Goal: Transaction & Acquisition: Subscribe to service/newsletter

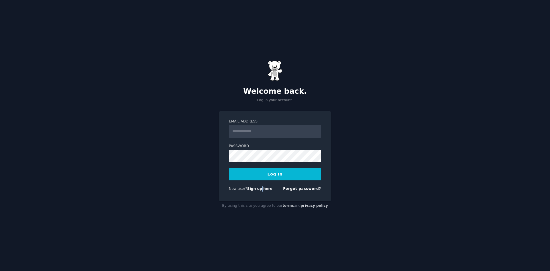
drag, startPoint x: 258, startPoint y: 184, endPoint x: 260, endPoint y: 191, distance: 6.9
click at [260, 191] on form "Email Address Password Log In New user? Sign up here Forgot password?" at bounding box center [275, 156] width 92 height 74
click at [260, 191] on div "New user? Sign up here" at bounding box center [251, 188] width 44 height 5
click at [261, 189] on link "Sign up here" at bounding box center [259, 189] width 25 height 4
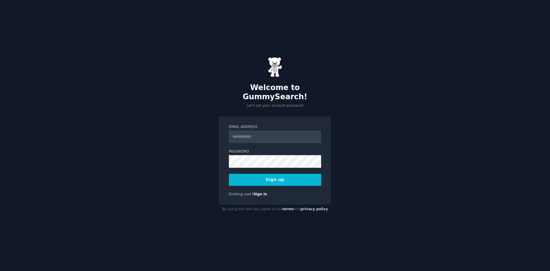
click at [280, 130] on input "Email Address" at bounding box center [275, 136] width 92 height 13
click at [283, 135] on input "Email Address" at bounding box center [275, 136] width 92 height 13
type input "**********"
click at [287, 174] on button "Sign up" at bounding box center [275, 180] width 92 height 12
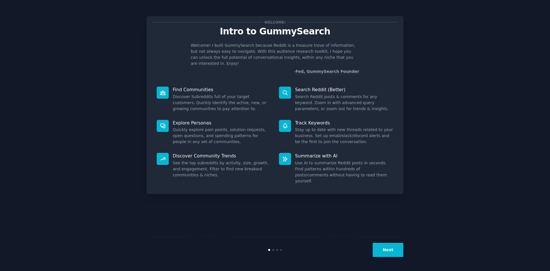
click at [392, 250] on button "Next" at bounding box center [388, 250] width 31 height 14
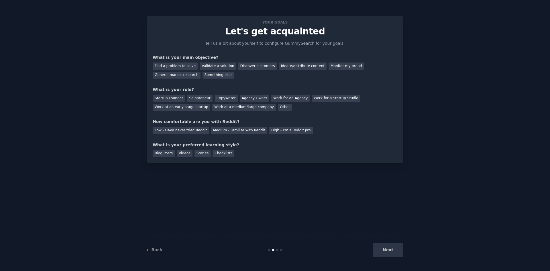
click at [392, 250] on div "Next" at bounding box center [361, 250] width 86 height 14
click at [208, 68] on div "Validate a solution" at bounding box center [218, 65] width 36 height 7
click at [166, 99] on div "Startup Founder" at bounding box center [169, 98] width 32 height 7
click at [180, 129] on div "Low - Have never tried Reddit" at bounding box center [181, 130] width 56 height 7
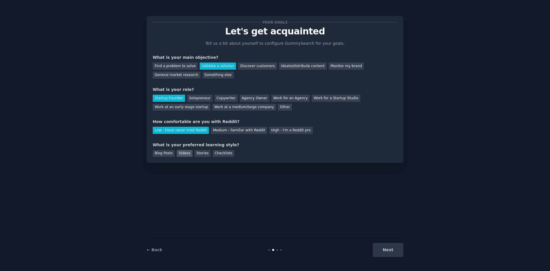
click at [177, 153] on div "Videos" at bounding box center [185, 153] width 16 height 7
click at [381, 248] on button "Next" at bounding box center [388, 250] width 31 height 14
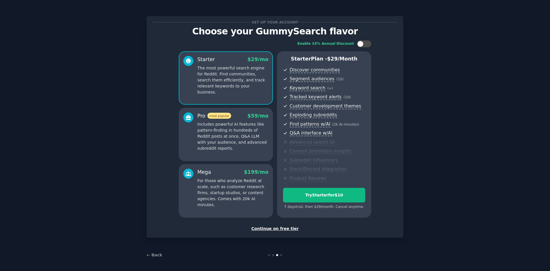
click at [282, 230] on div "Continue on free tier" at bounding box center [275, 228] width 245 height 6
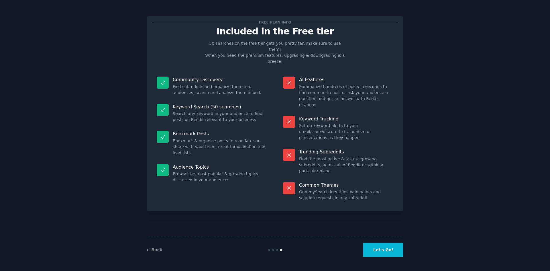
click at [399, 248] on button "Let's Go!" at bounding box center [383, 250] width 40 height 14
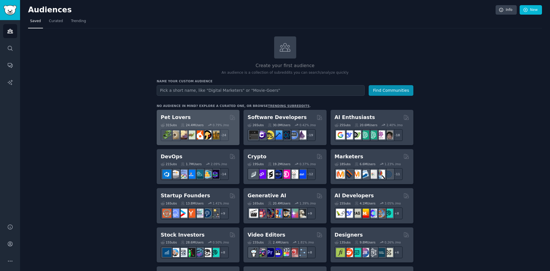
click at [201, 123] on div "31 Sub s 24.4M Users 0.79 % /mo" at bounding box center [198, 125] width 75 height 4
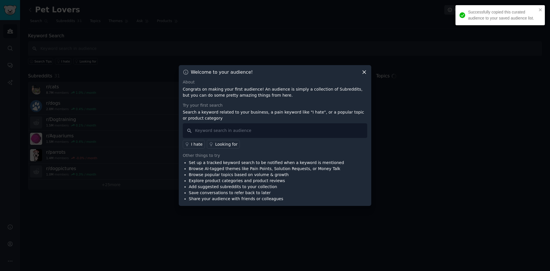
click at [364, 72] on icon at bounding box center [364, 72] width 3 height 3
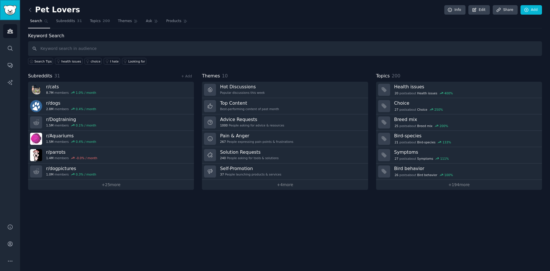
click at [9, 7] on img "Sidebar" at bounding box center [9, 10] width 13 height 10
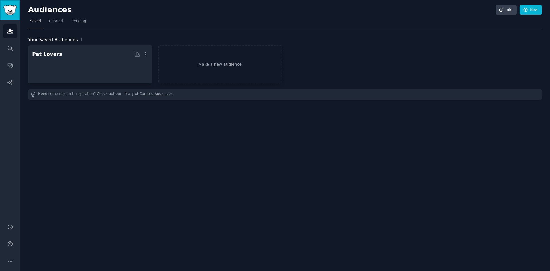
click at [9, 7] on img "Sidebar" at bounding box center [9, 10] width 13 height 10
click at [11, 39] on div "Audiences Search Conversations AI Reports" at bounding box center [10, 118] width 20 height 197
click at [11, 37] on link "Audiences" at bounding box center [10, 31] width 14 height 14
click at [13, 69] on link "Conversations" at bounding box center [10, 65] width 14 height 14
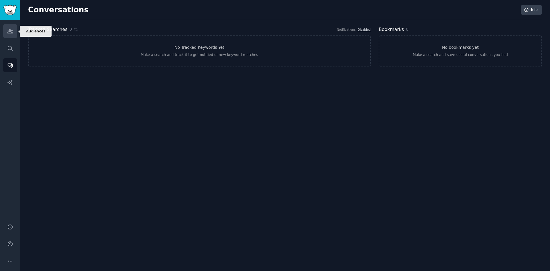
click at [8, 36] on link "Audiences" at bounding box center [10, 31] width 14 height 14
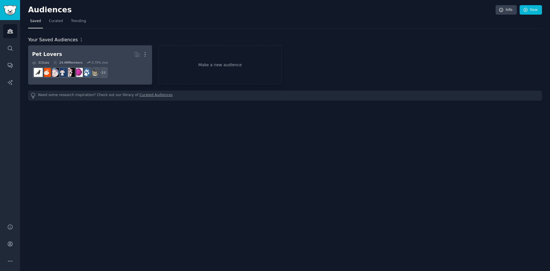
click at [52, 58] on div "Pet Lovers" at bounding box center [47, 54] width 30 height 7
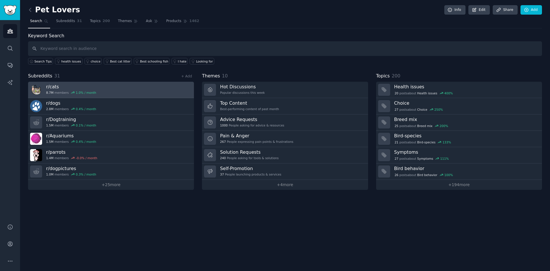
click at [65, 90] on div "r/ cats 8.7M members 1.0 % / month" at bounding box center [71, 90] width 50 height 12
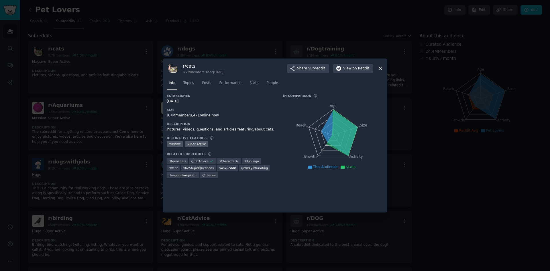
click at [381, 68] on icon at bounding box center [380, 68] width 6 height 6
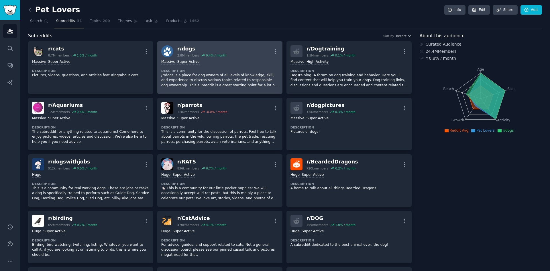
click at [190, 50] on div "r/ dogs" at bounding box center [201, 48] width 49 height 7
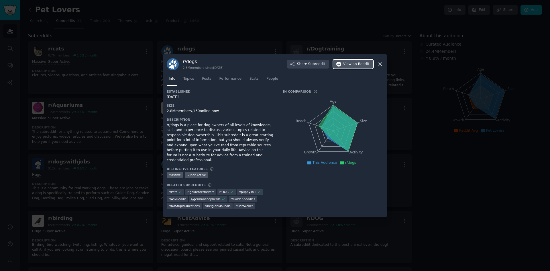
click at [350, 69] on button "View on Reddit" at bounding box center [353, 64] width 40 height 9
click at [380, 66] on icon at bounding box center [380, 64] width 6 height 6
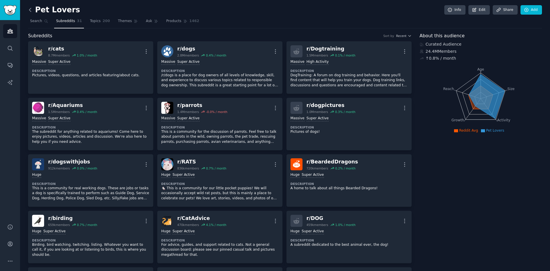
click at [31, 9] on icon at bounding box center [30, 10] width 6 height 6
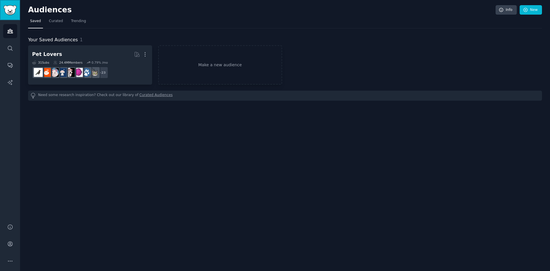
click at [3, 9] on link "Sidebar" at bounding box center [10, 10] width 20 height 20
click at [44, 17] on nav "Saved Curated Trending" at bounding box center [285, 23] width 514 height 12
click at [47, 17] on link "Curated" at bounding box center [56, 23] width 18 height 12
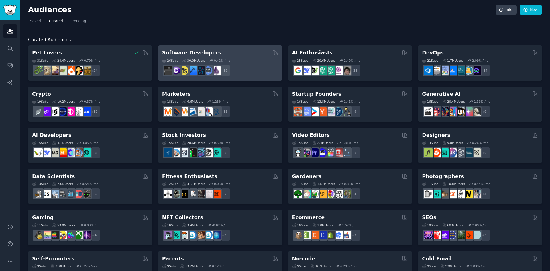
click at [201, 54] on h2 "Software Developers" at bounding box center [191, 52] width 59 height 7
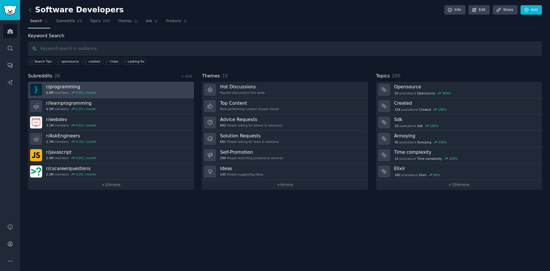
click at [125, 84] on link "r/ programming 6.8M members 0.0 % / month" at bounding box center [111, 90] width 166 height 16
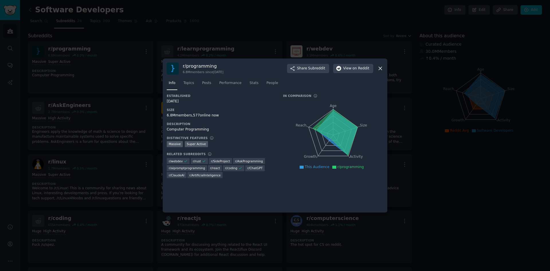
click at [382, 67] on icon at bounding box center [380, 68] width 3 height 3
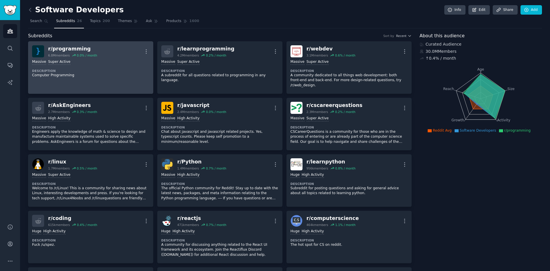
click at [84, 63] on div "Massive Super Active" at bounding box center [90, 61] width 117 height 5
